Goal: Transaction & Acquisition: Purchase product/service

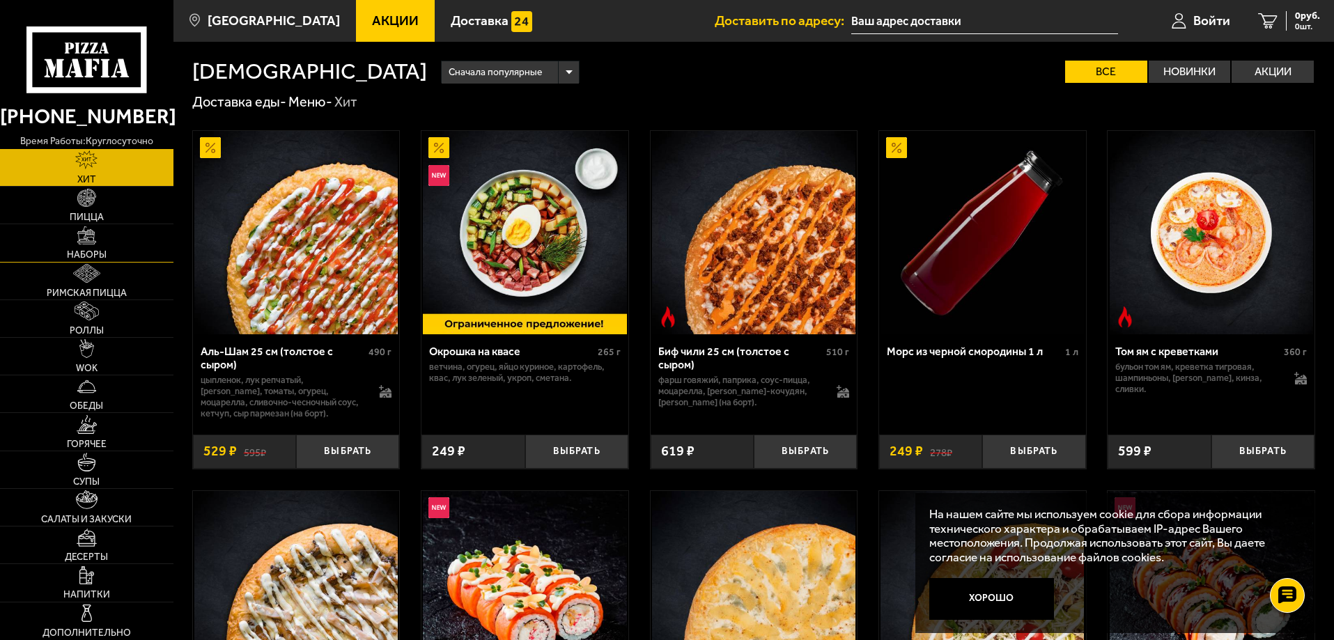
click at [104, 245] on link "Наборы" at bounding box center [87, 242] width 174 height 37
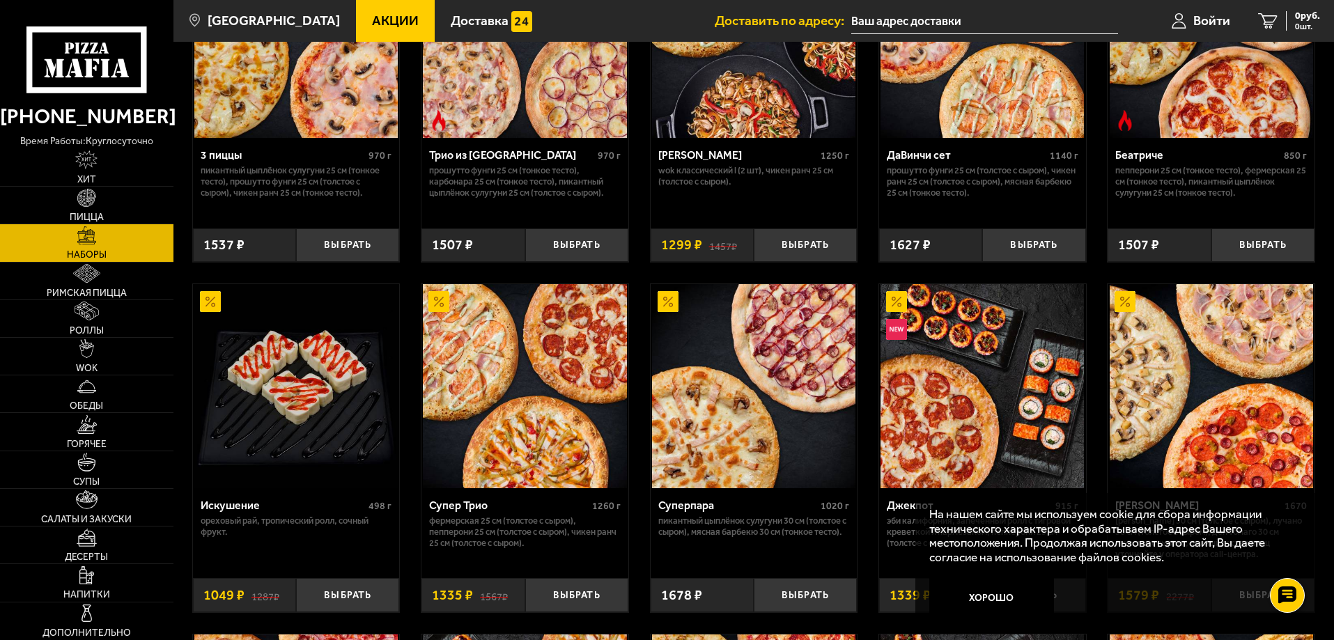
scroll to position [1039, 0]
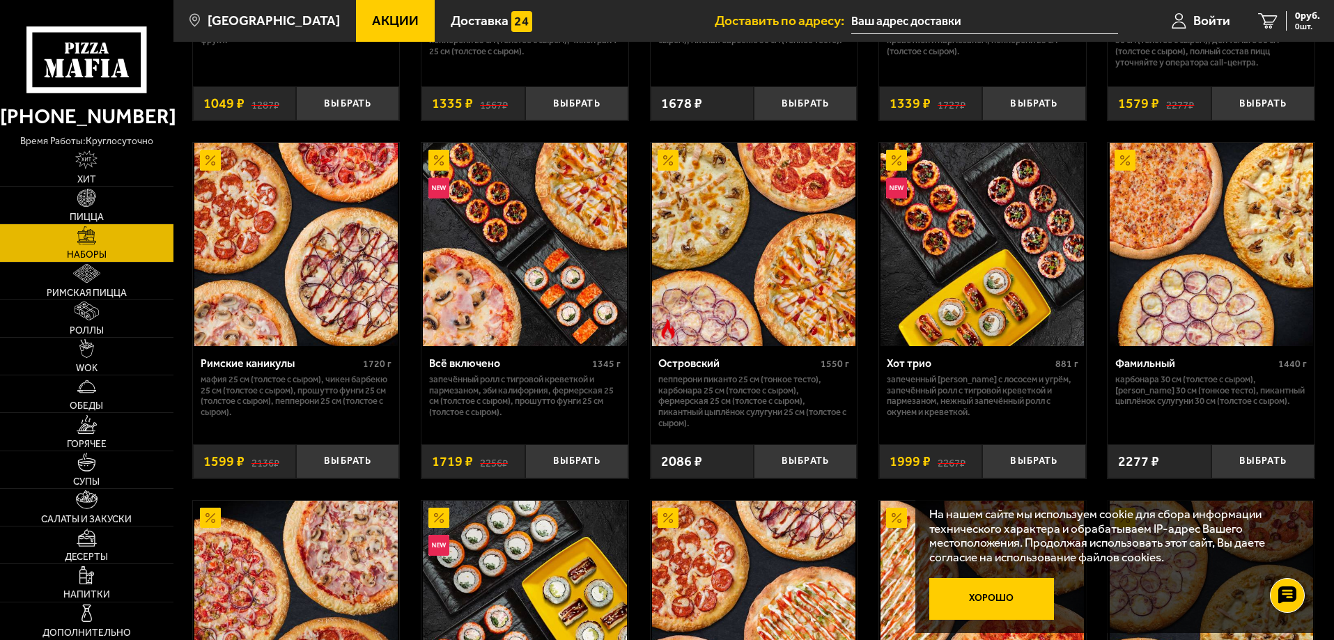
click at [1009, 598] on button "Хорошо" at bounding box center [992, 599] width 125 height 42
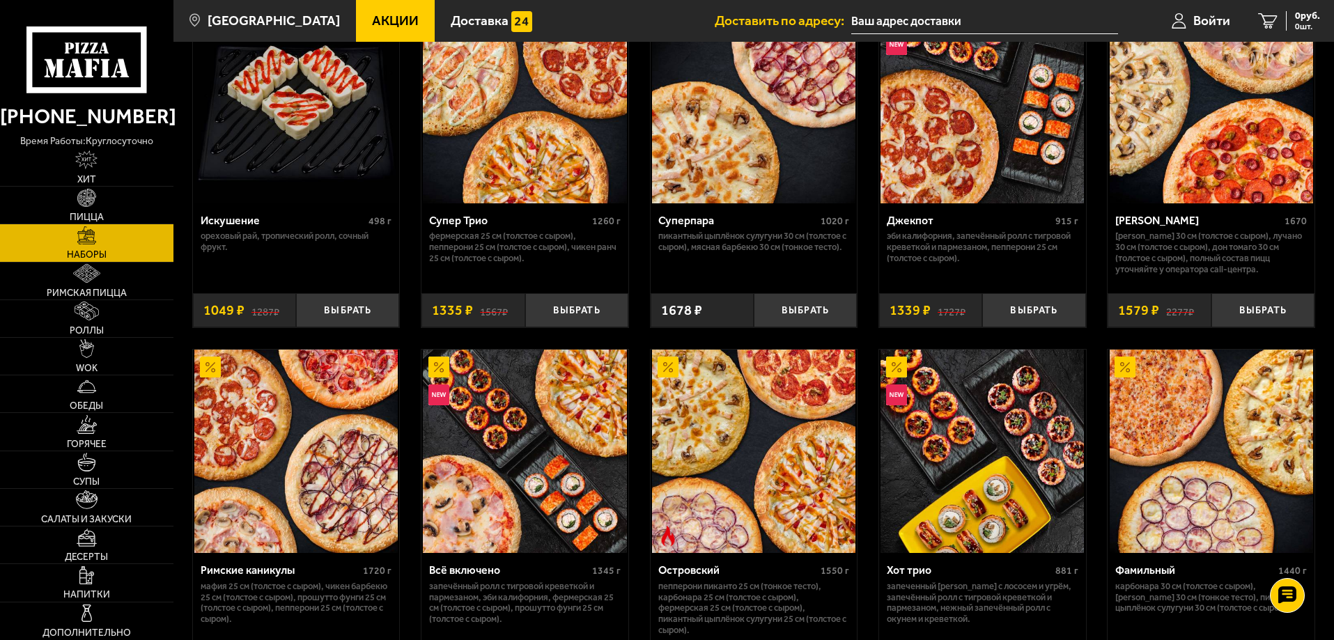
scroll to position [941, 0]
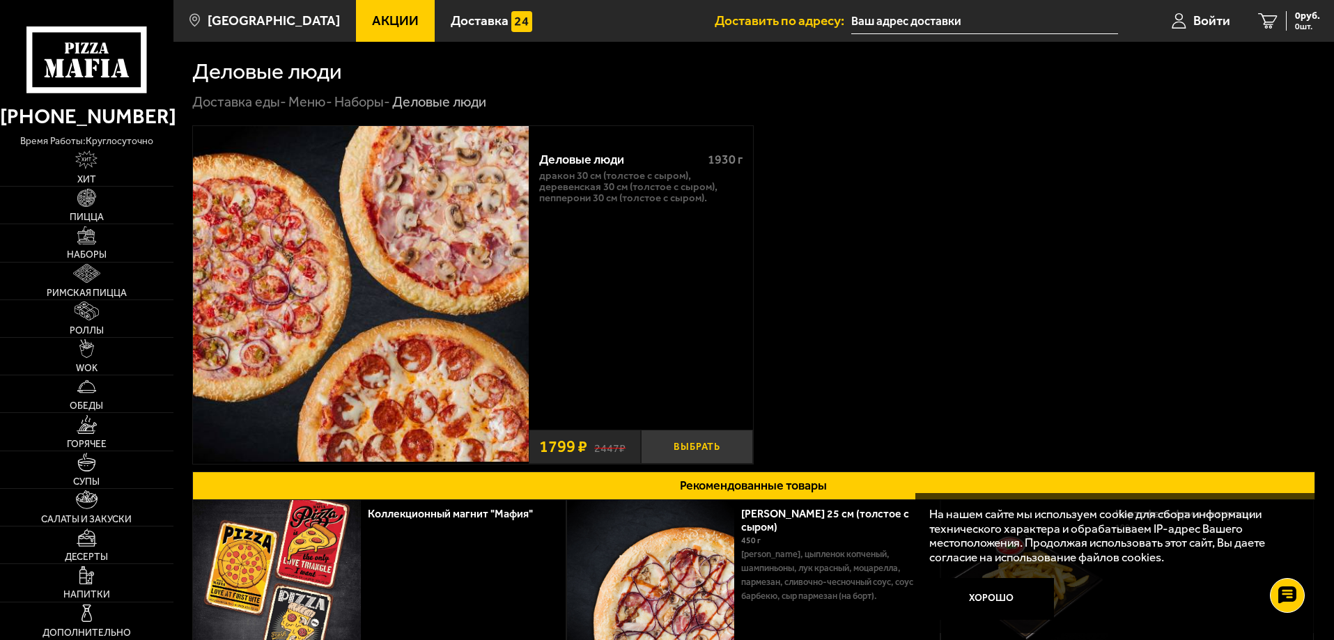
click at [691, 448] on button "Выбрать" at bounding box center [697, 447] width 112 height 34
click at [91, 211] on link "Пицца" at bounding box center [87, 205] width 174 height 37
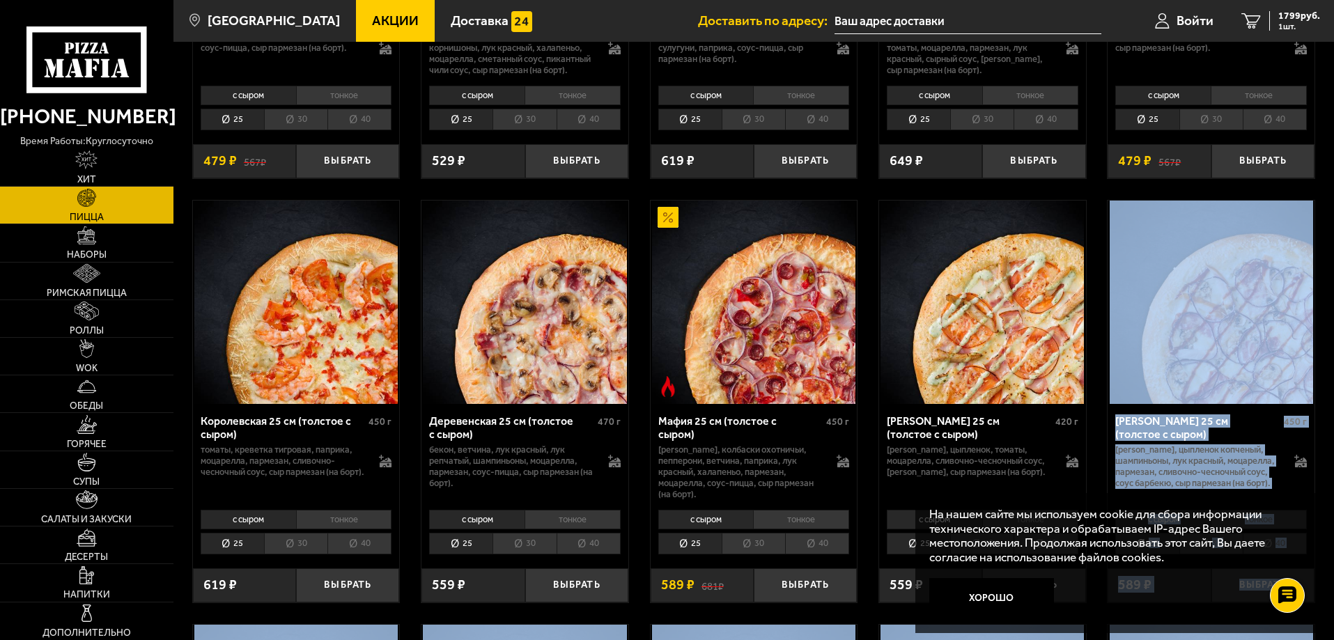
scroll to position [1217, 0]
drag, startPoint x: 1333, startPoint y: 351, endPoint x: 1337, endPoint y: 335, distance: 16.6
click at [1334, 335] on html "(812) 333 22 22 время работы: круглосуточно Хит Пицца Наборы Римская пицца Ролл…" at bounding box center [667, 531] width 1334 height 3497
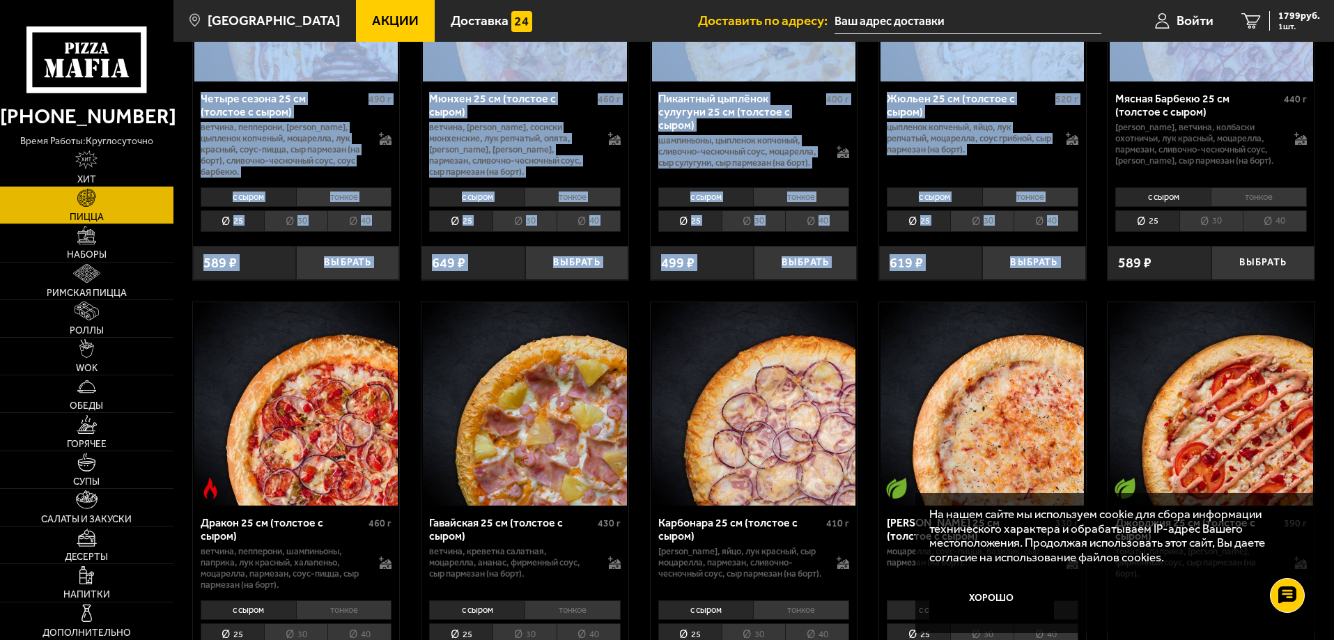
scroll to position [1985, 0]
